Goal: Task Accomplishment & Management: Manage account settings

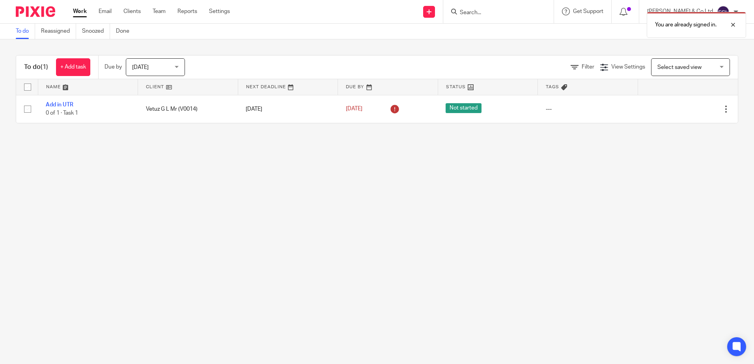
click at [503, 11] on div "You are already signed in." at bounding box center [561, 23] width 369 height 30
click at [501, 13] on div "You are already signed in." at bounding box center [561, 23] width 369 height 30
click at [498, 15] on div "You are already signed in." at bounding box center [561, 23] width 369 height 30
click at [734, 24] on div at bounding box center [726, 24] width 21 height 9
click at [503, 14] on input "Search" at bounding box center [494, 12] width 71 height 7
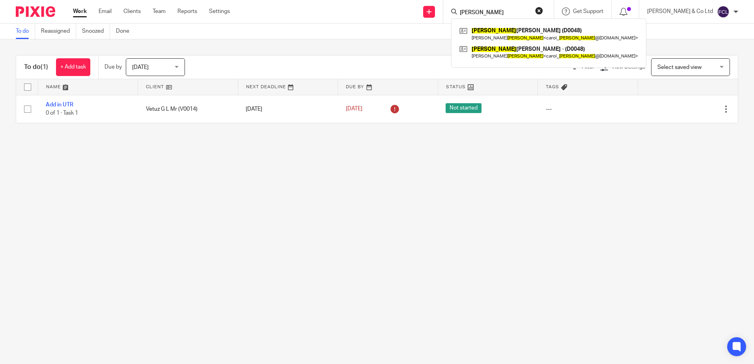
type input "DILWORTH"
click button "submit" at bounding box center [0, 0] width 0 height 0
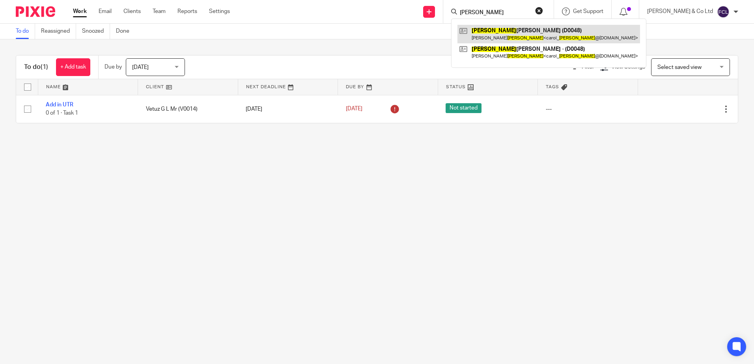
click at [503, 32] on link at bounding box center [548, 34] width 183 height 18
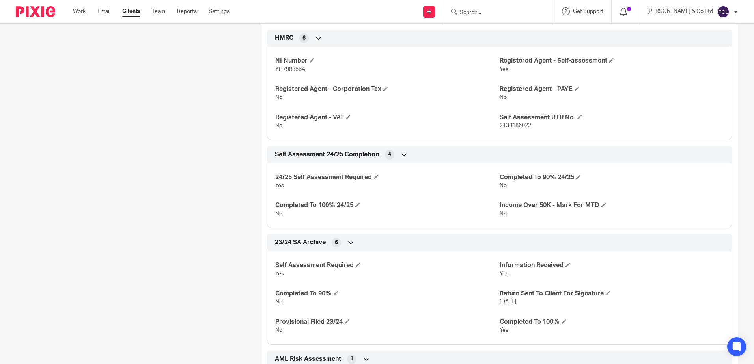
scroll to position [237, 0]
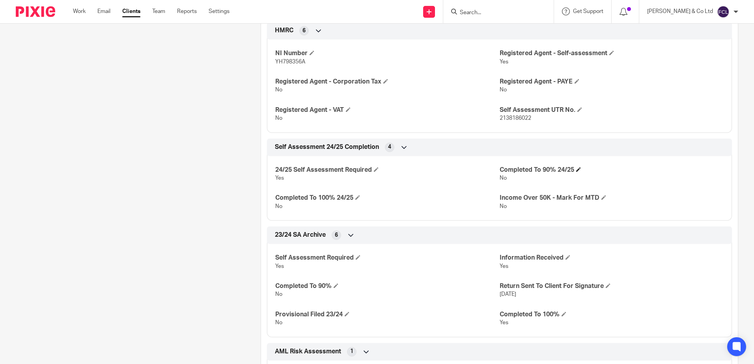
click at [573, 170] on h4 "Completed To 90% 24/25" at bounding box center [612, 170] width 224 height 8
click at [576, 169] on span at bounding box center [578, 169] width 5 height 5
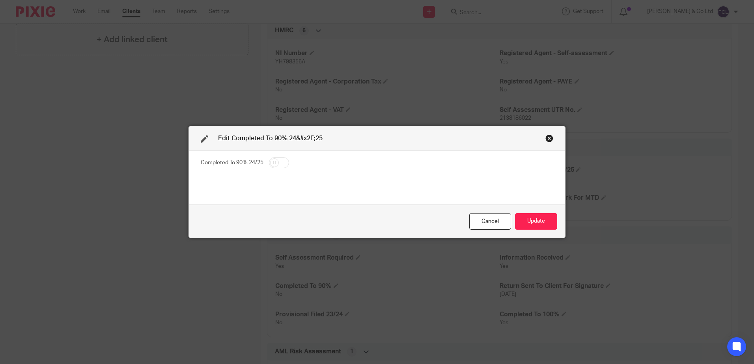
drag, startPoint x: 272, startPoint y: 164, endPoint x: 293, endPoint y: 172, distance: 22.2
click at [274, 164] on input "checkbox" at bounding box center [279, 162] width 20 height 11
checkbox input "true"
click at [520, 222] on button "Update" at bounding box center [536, 221] width 42 height 17
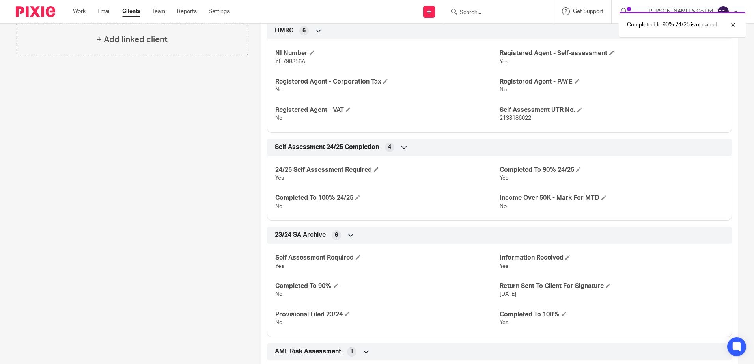
click at [521, 12] on div "Completed To 90% 24/25 is updated" at bounding box center [561, 23] width 369 height 30
click at [510, 11] on div "Completed To 90% 24/25 is updated" at bounding box center [561, 23] width 369 height 30
click at [732, 24] on div at bounding box center [726, 24] width 21 height 9
click at [523, 9] on input "Search" at bounding box center [494, 12] width 71 height 7
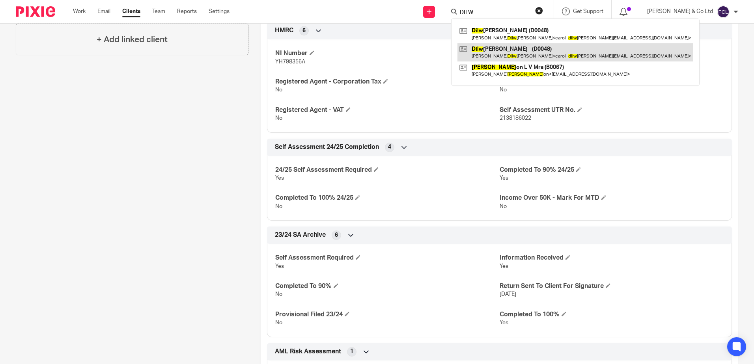
type input "DILW"
click at [528, 51] on link at bounding box center [575, 52] width 236 height 18
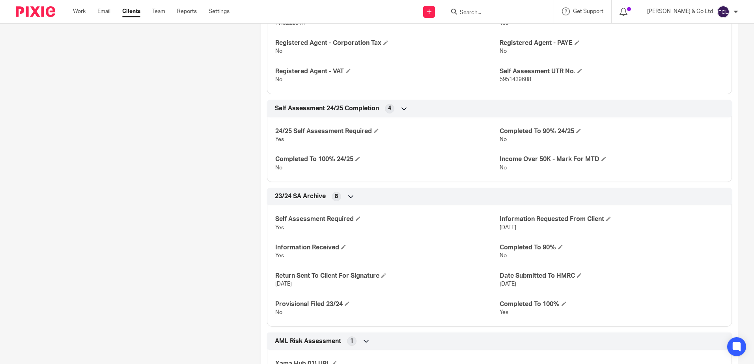
scroll to position [276, 0]
click at [576, 130] on span at bounding box center [578, 130] width 5 height 5
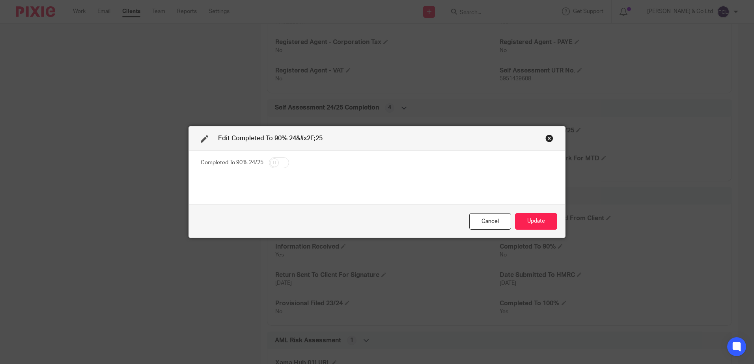
click at [269, 165] on input "checkbox" at bounding box center [279, 162] width 20 height 11
checkbox input "true"
click at [521, 215] on button "Update" at bounding box center [536, 221] width 42 height 17
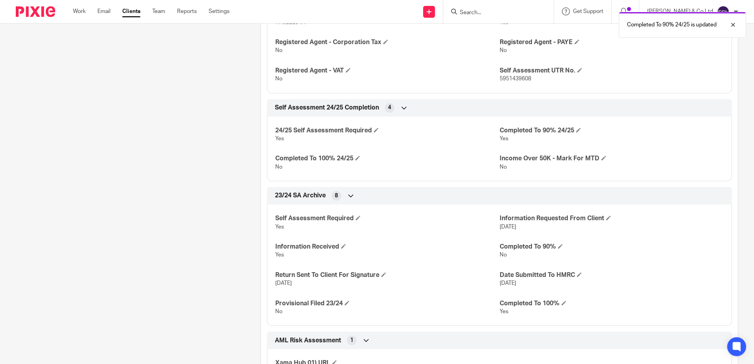
click at [202, 108] on div "Client contacts Harry Dilworth 07712 891851 carol_dilworth@btinternet.com Edit …" at bounding box center [126, 158] width 245 height 701
click at [244, 130] on div "Client contacts Harry Dilworth 07712 891851 carol_dilworth@btinternet.com Edit …" at bounding box center [126, 158] width 245 height 701
click at [116, 161] on div "Client contacts Harry Dilworth 07712 891851 carol_dilworth@btinternet.com Edit …" at bounding box center [126, 158] width 245 height 701
